Goal: Task Accomplishment & Management: Use online tool/utility

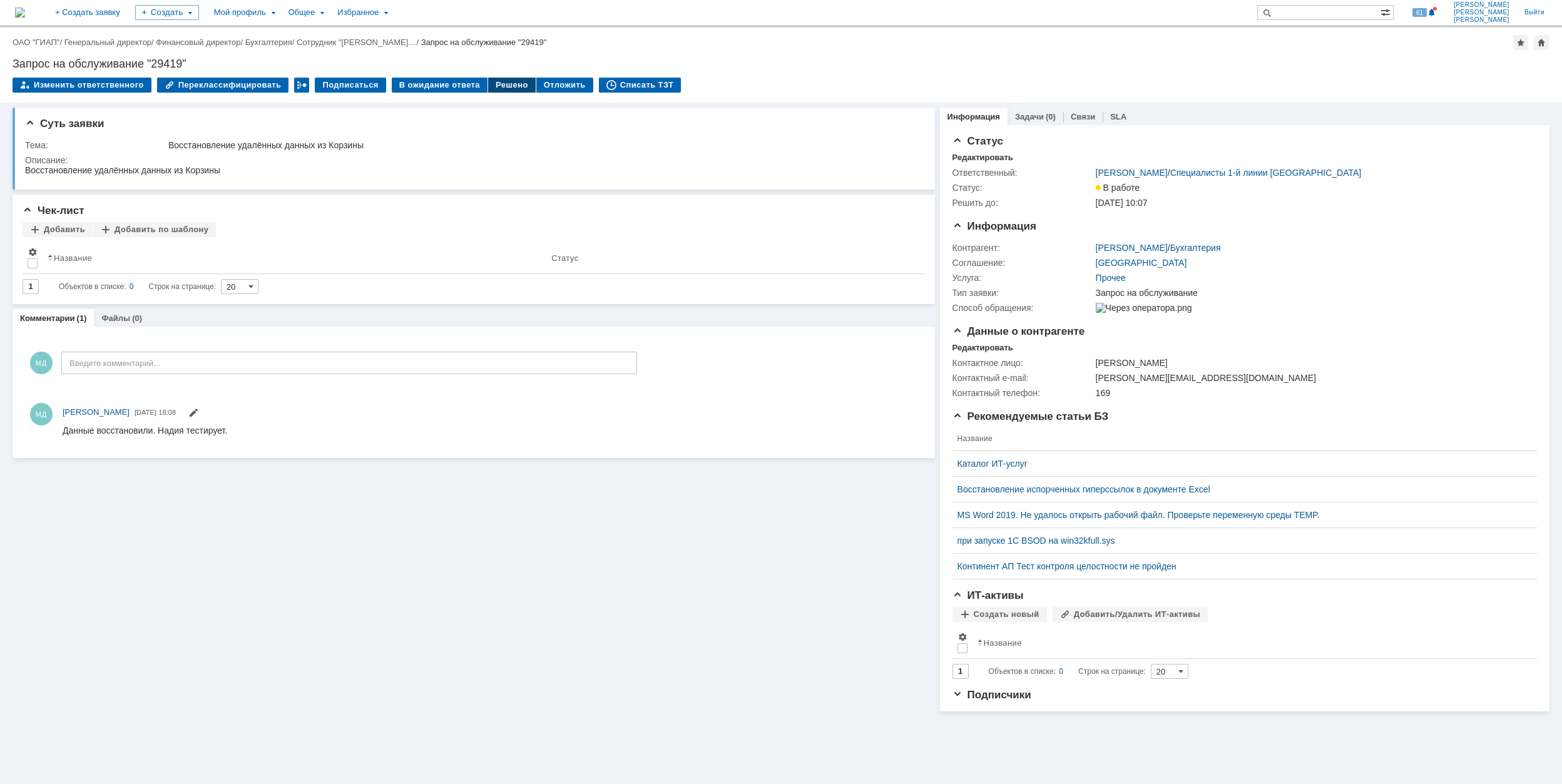
click at [496, 81] on div "Решено" at bounding box center [511, 85] width 47 height 15
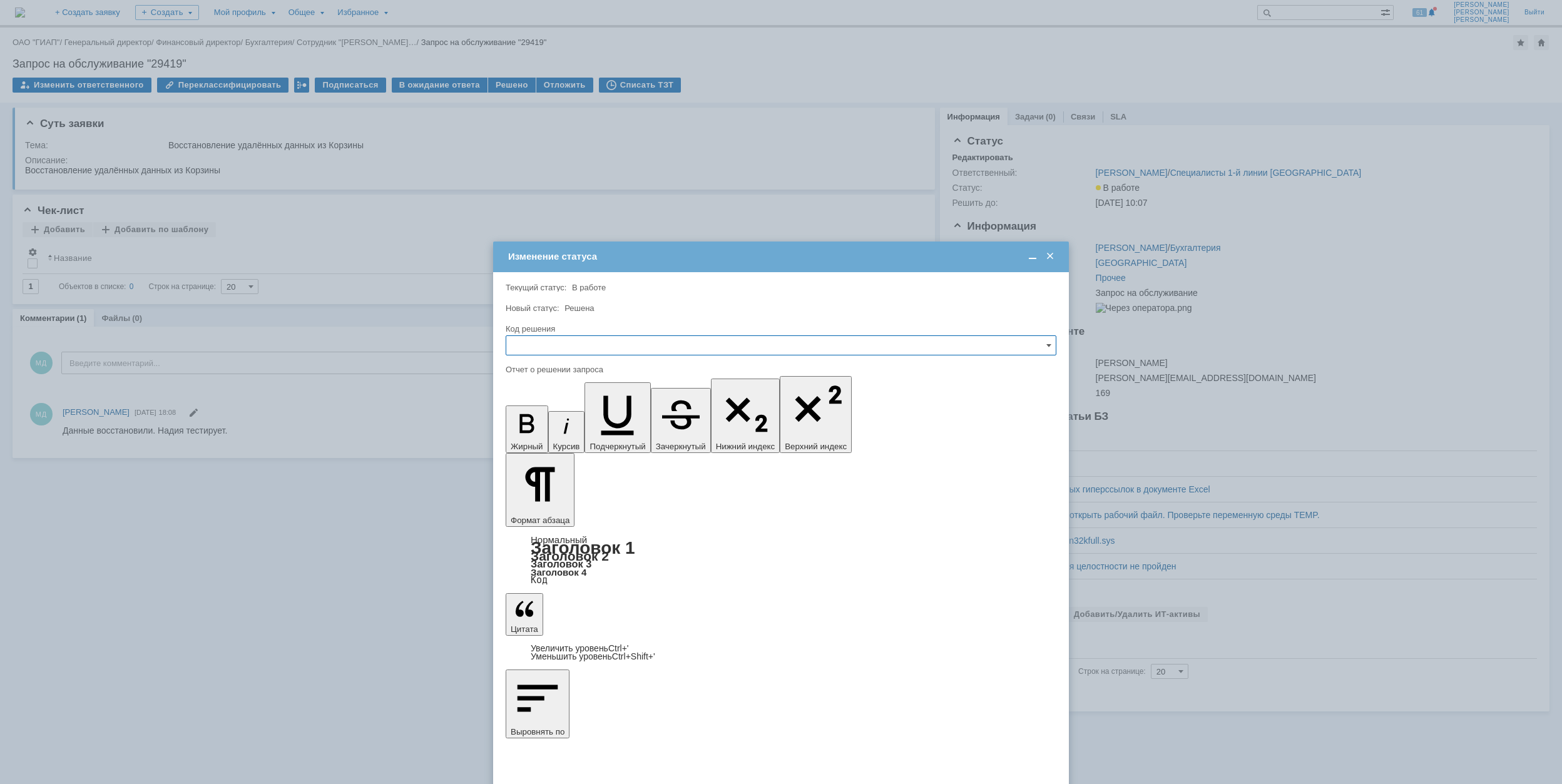
click at [624, 343] on input "text" at bounding box center [781, 345] width 550 height 20
click at [633, 435] on span "Решено" at bounding box center [781, 430] width 535 height 10
type input "Решено"
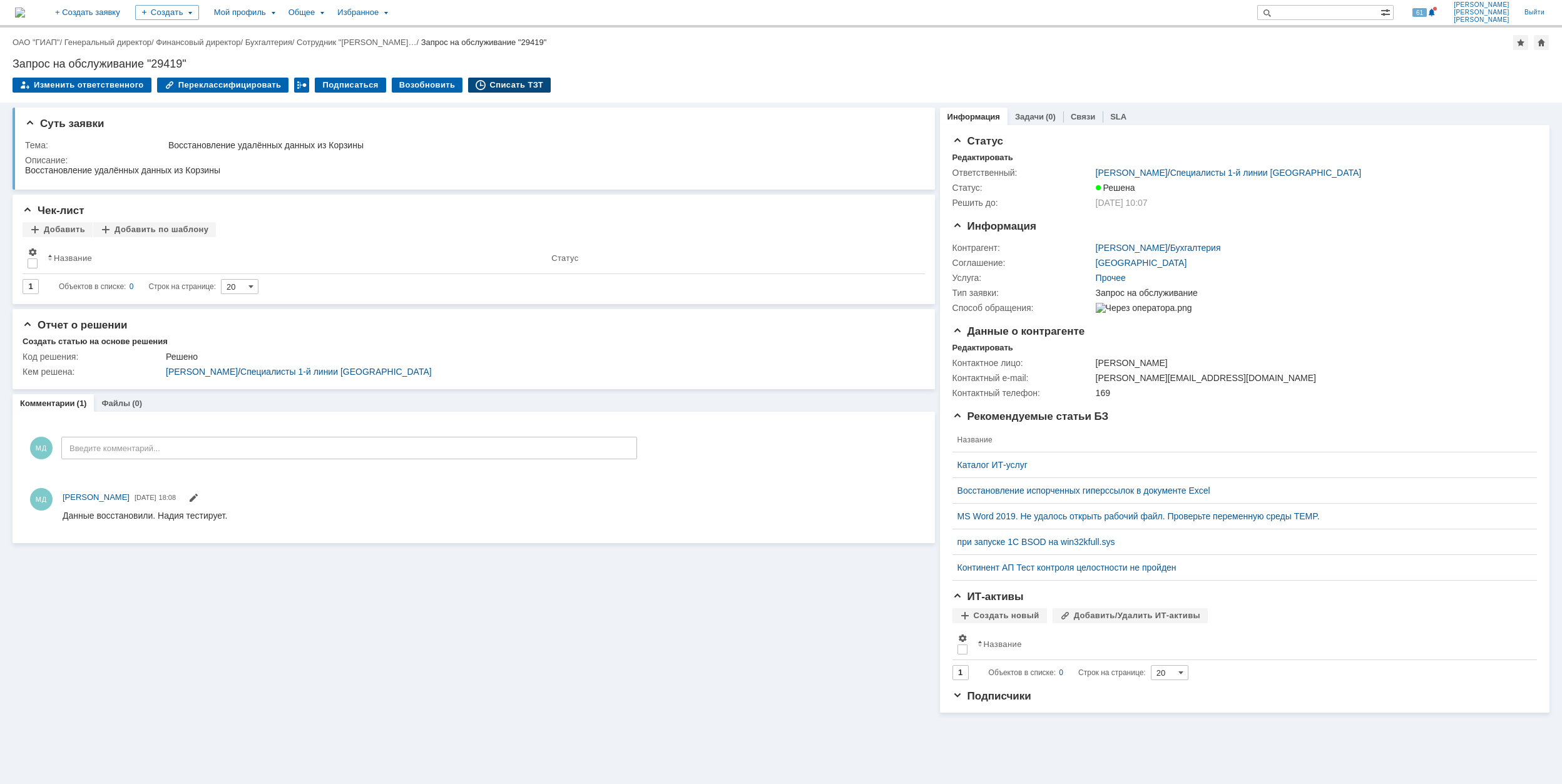
click at [503, 80] on div "Списать ТЗТ" at bounding box center [510, 85] width 83 height 15
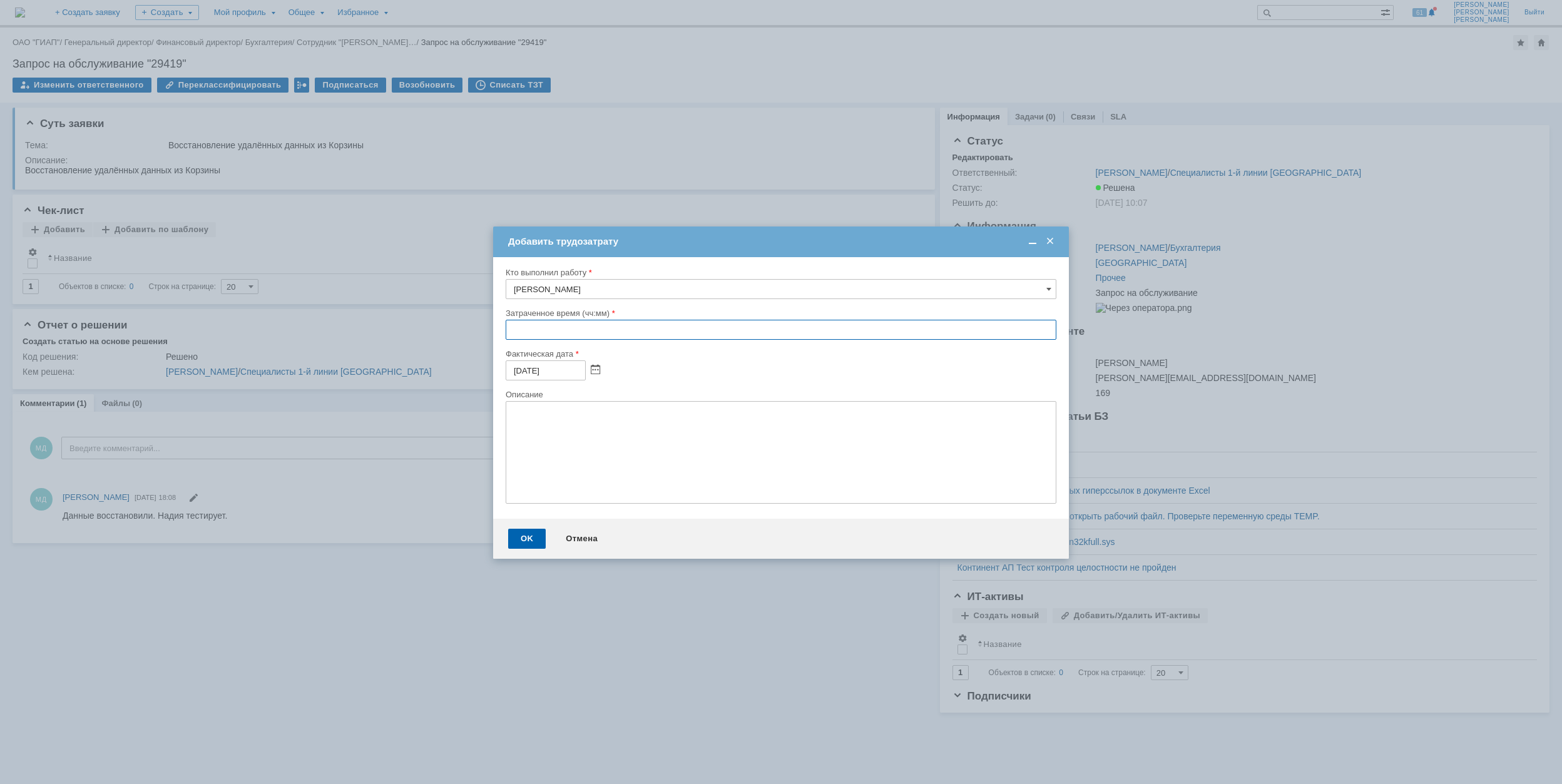
click at [509, 330] on input "text" at bounding box center [781, 329] width 550 height 20
type input "01:00"
click at [532, 538] on div "OK" at bounding box center [527, 538] width 38 height 20
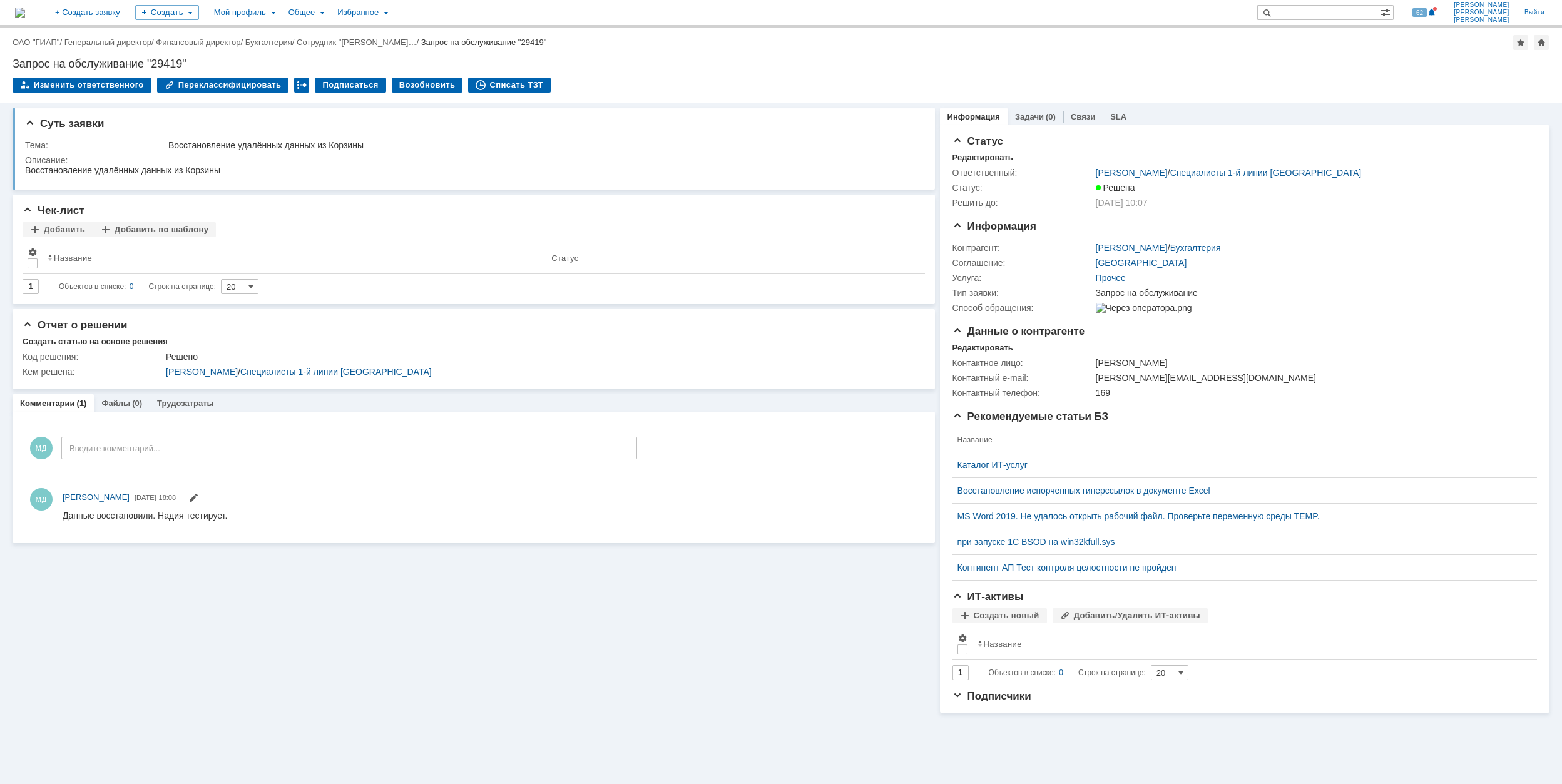
click at [44, 41] on link "ОАО "ГИАП"" at bounding box center [36, 42] width 47 height 9
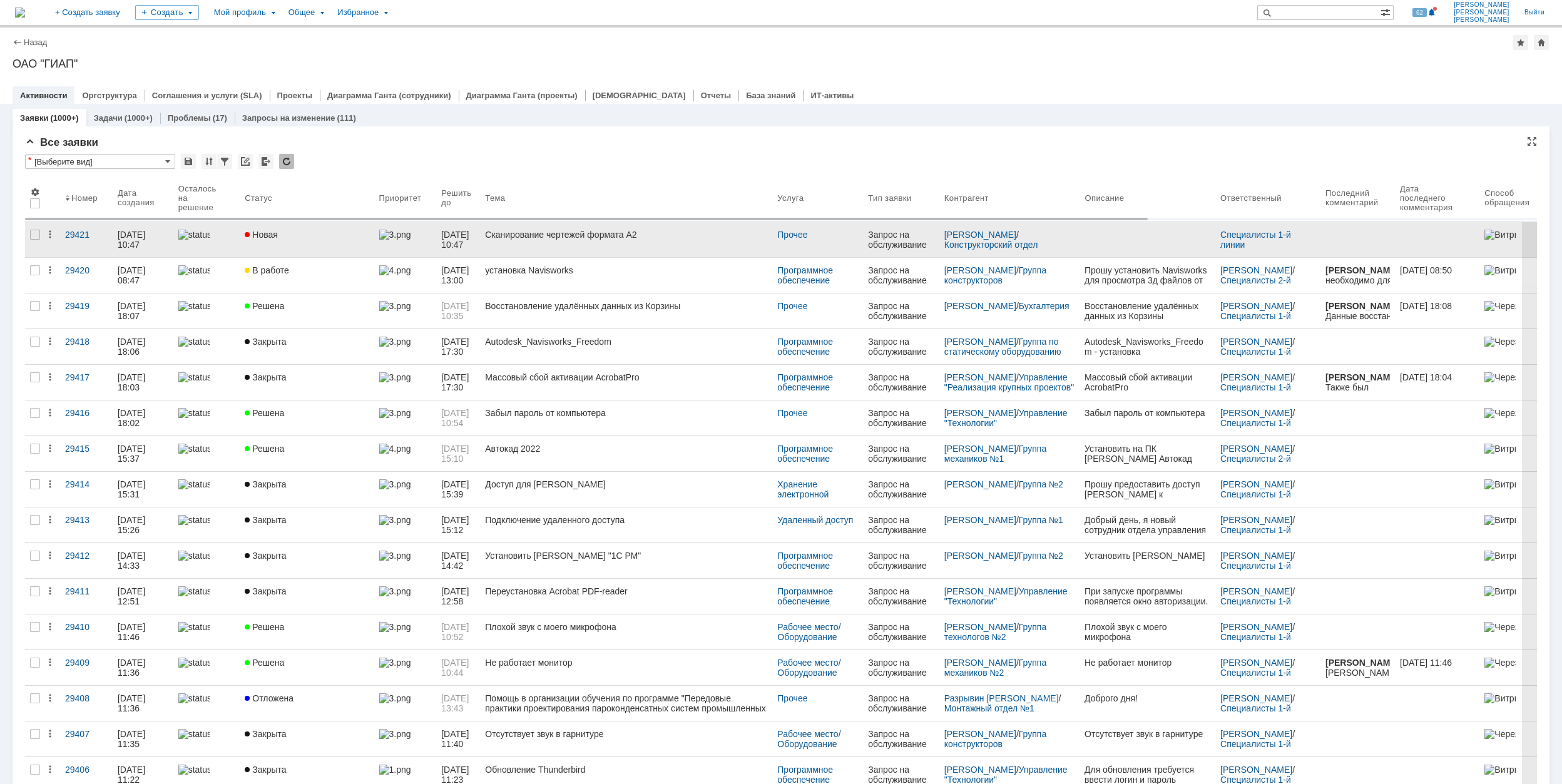
click at [315, 233] on div "Новая" at bounding box center [306, 234] width 124 height 10
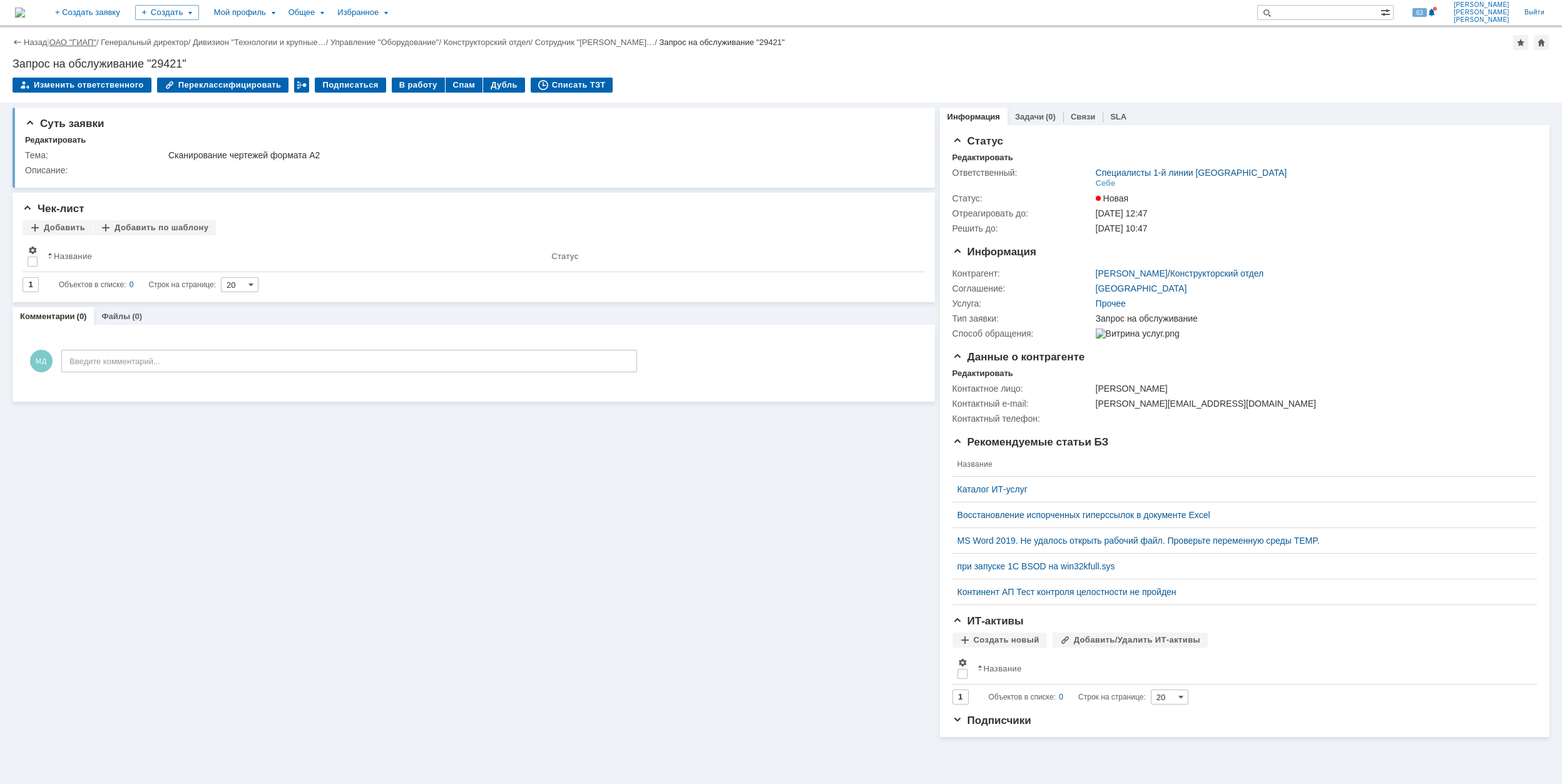
click at [86, 41] on link "ОАО "ГИАП"" at bounding box center [73, 42] width 47 height 9
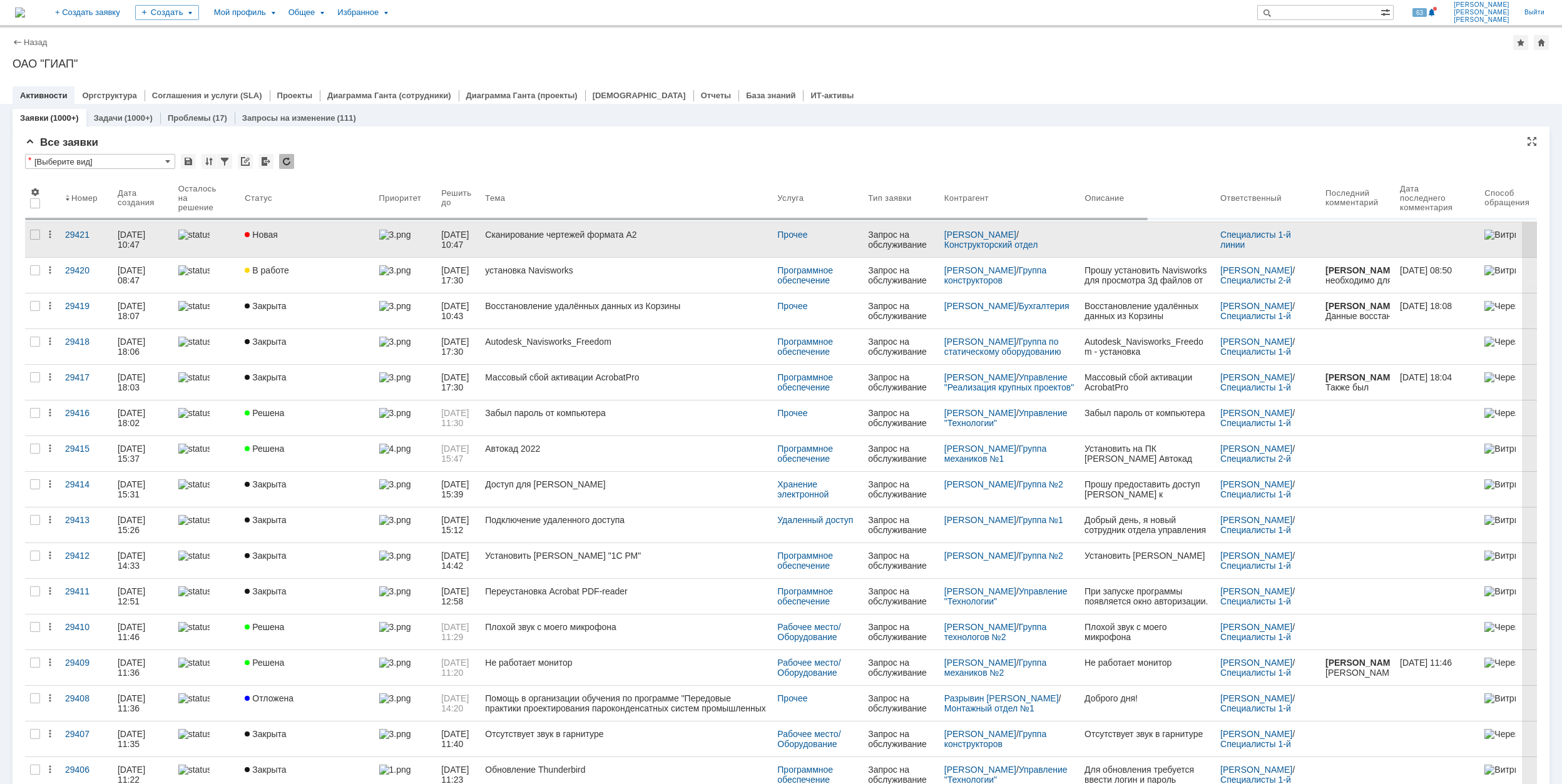
click at [662, 238] on div "Сканирование чертежей формата А2" at bounding box center [626, 234] width 282 height 10
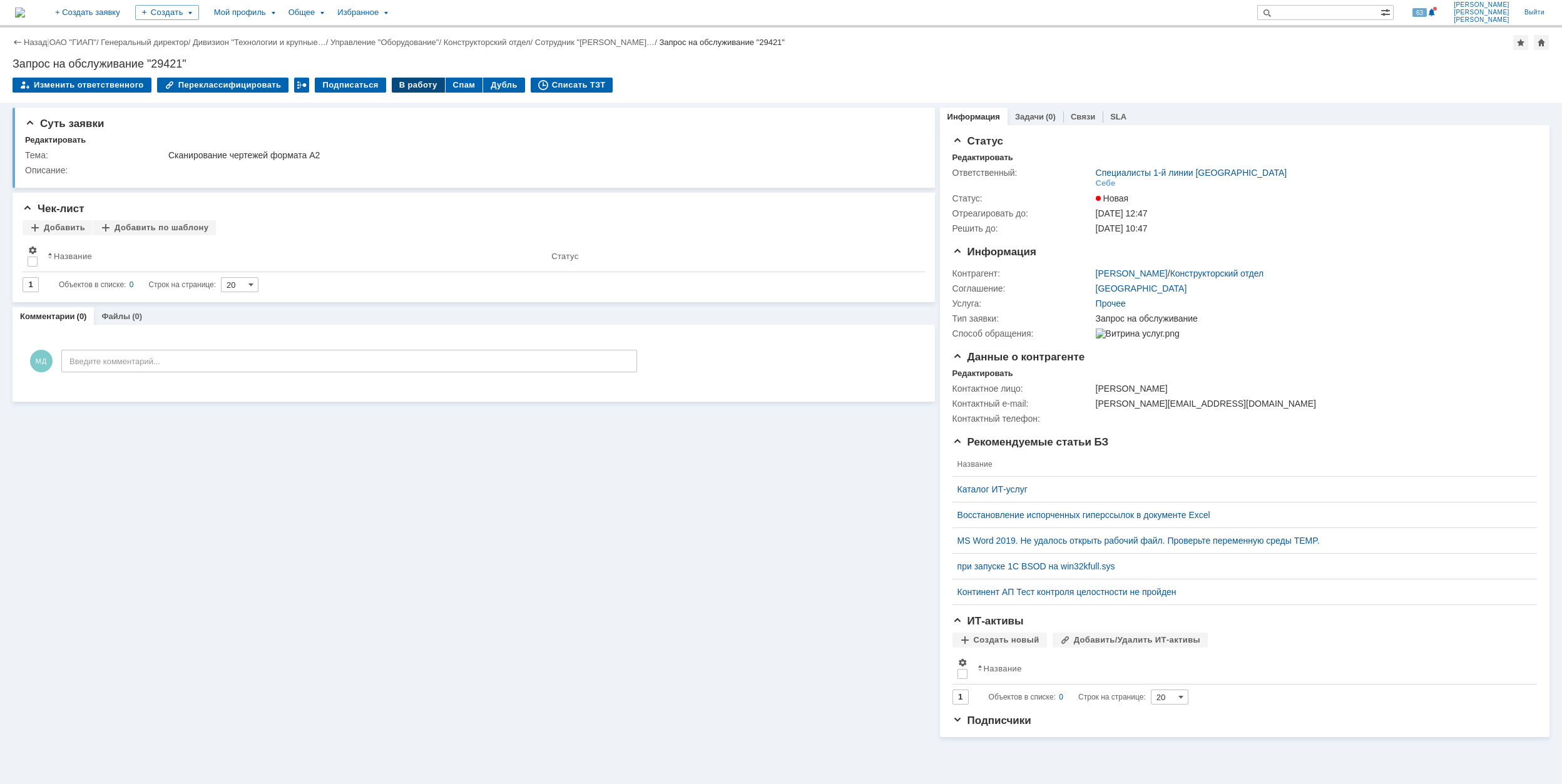
click at [401, 81] on div "В работу" at bounding box center [418, 85] width 53 height 15
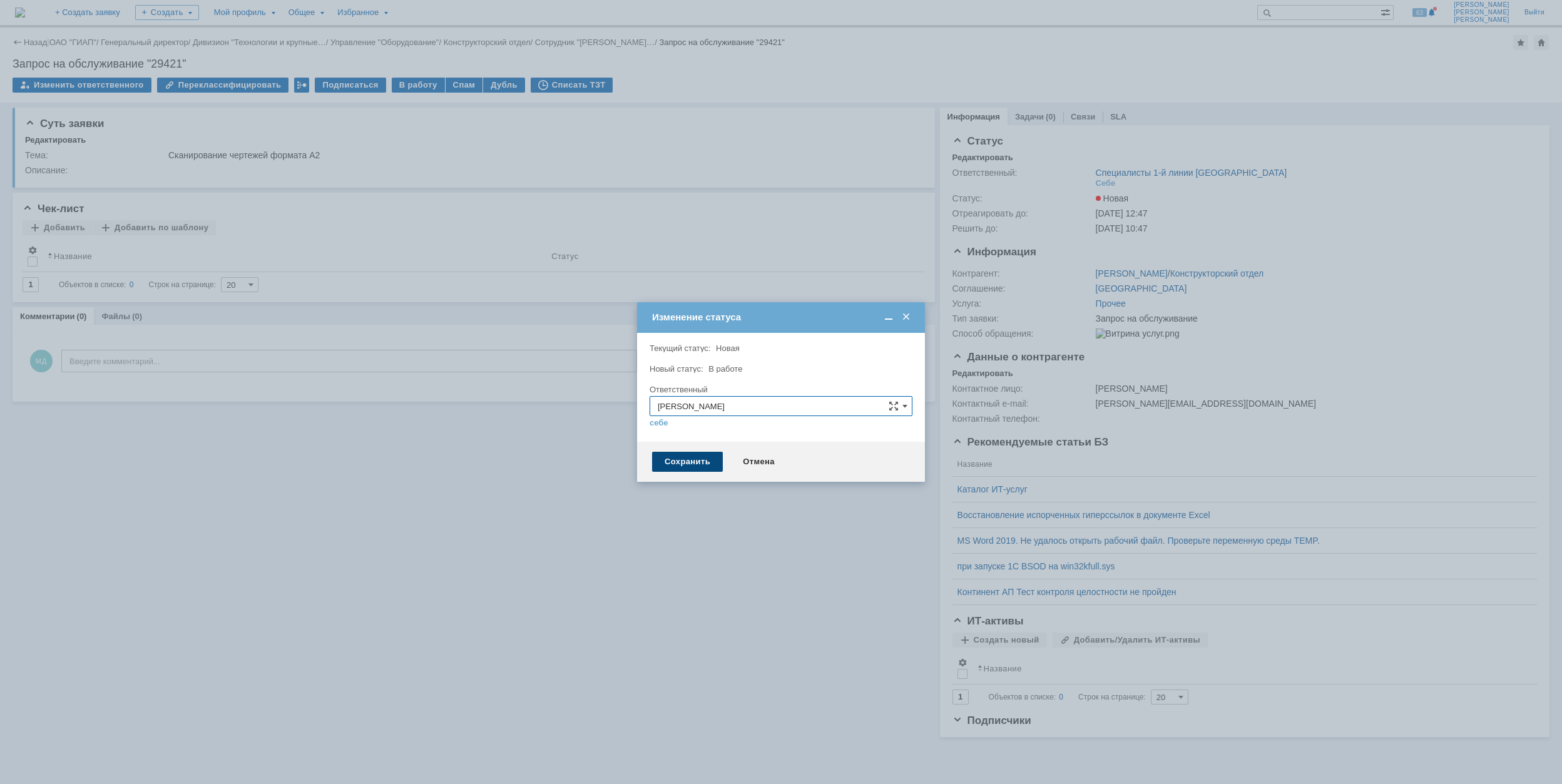
click at [677, 453] on div "Сохранить" at bounding box center [687, 462] width 71 height 20
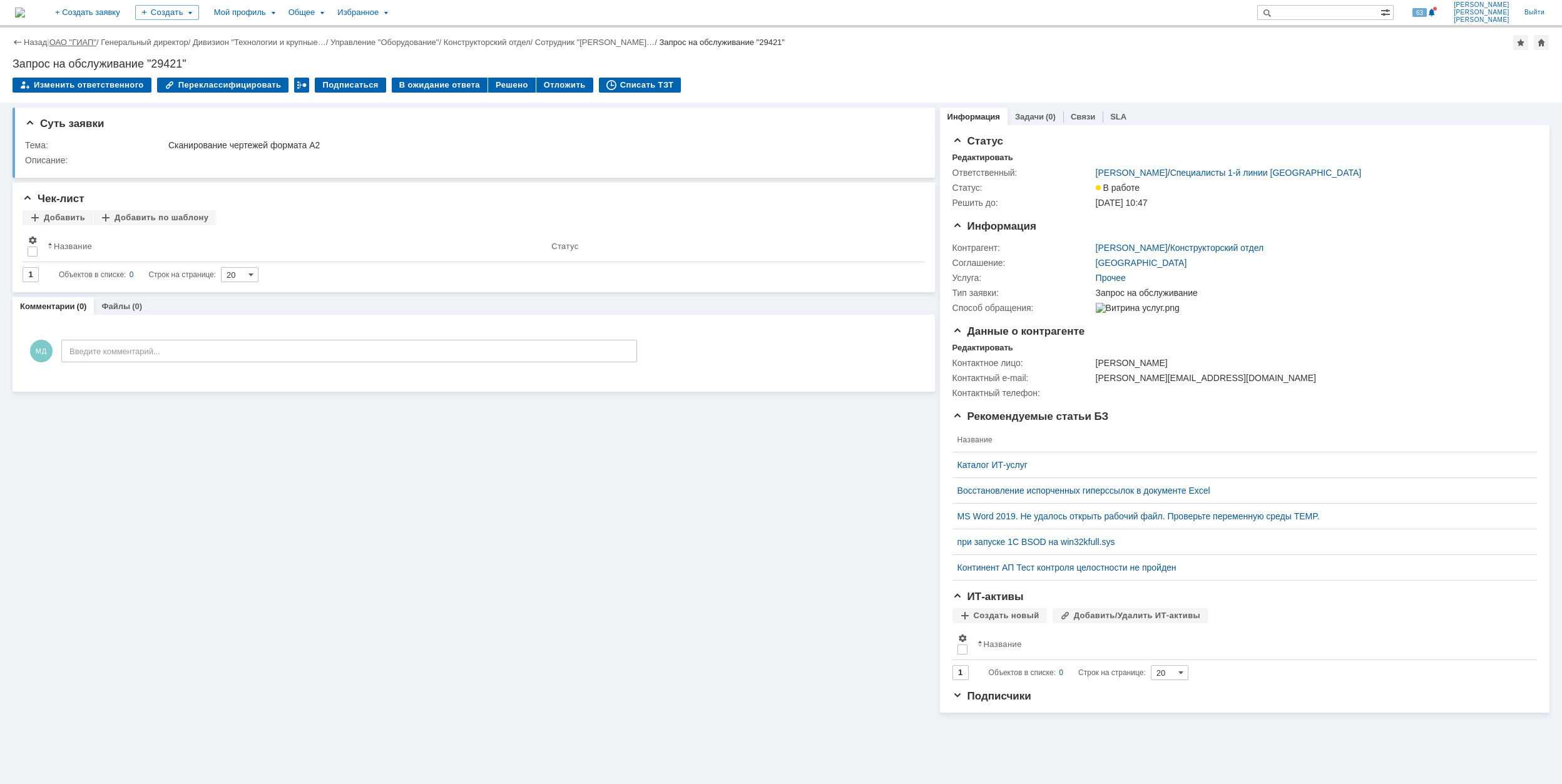
click at [73, 41] on link "ОАО "ГИАП"" at bounding box center [73, 42] width 47 height 9
